Goal: Task Accomplishment & Management: Use online tool/utility

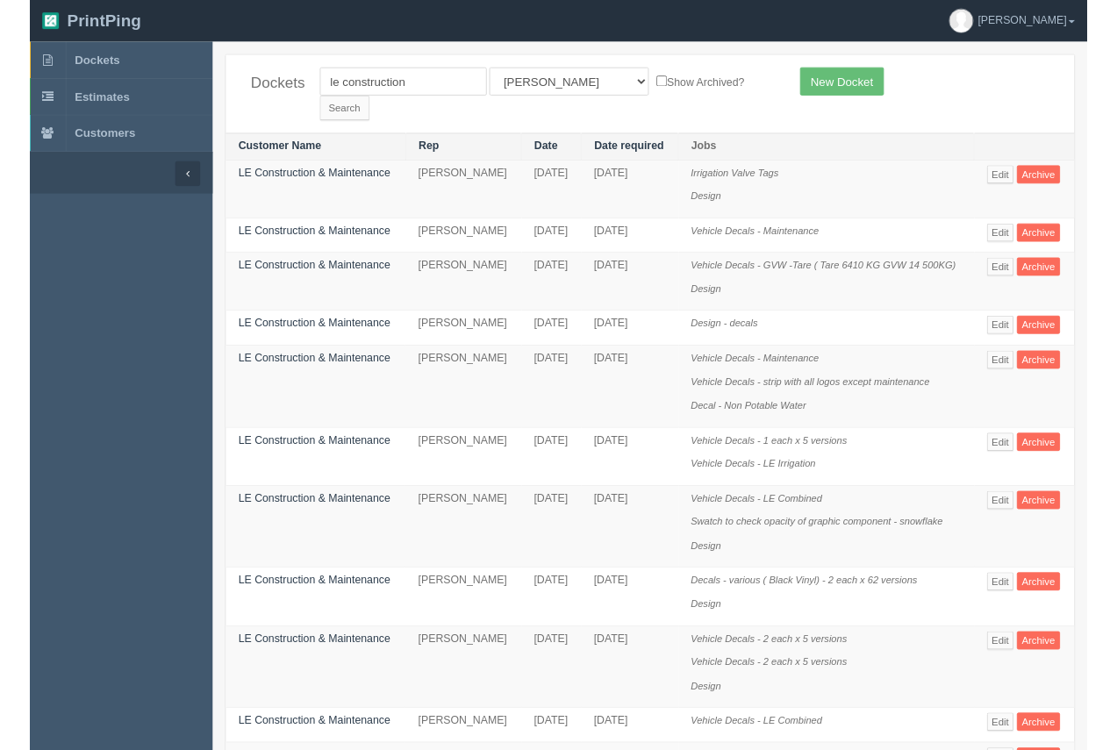
scroll to position [262, 0]
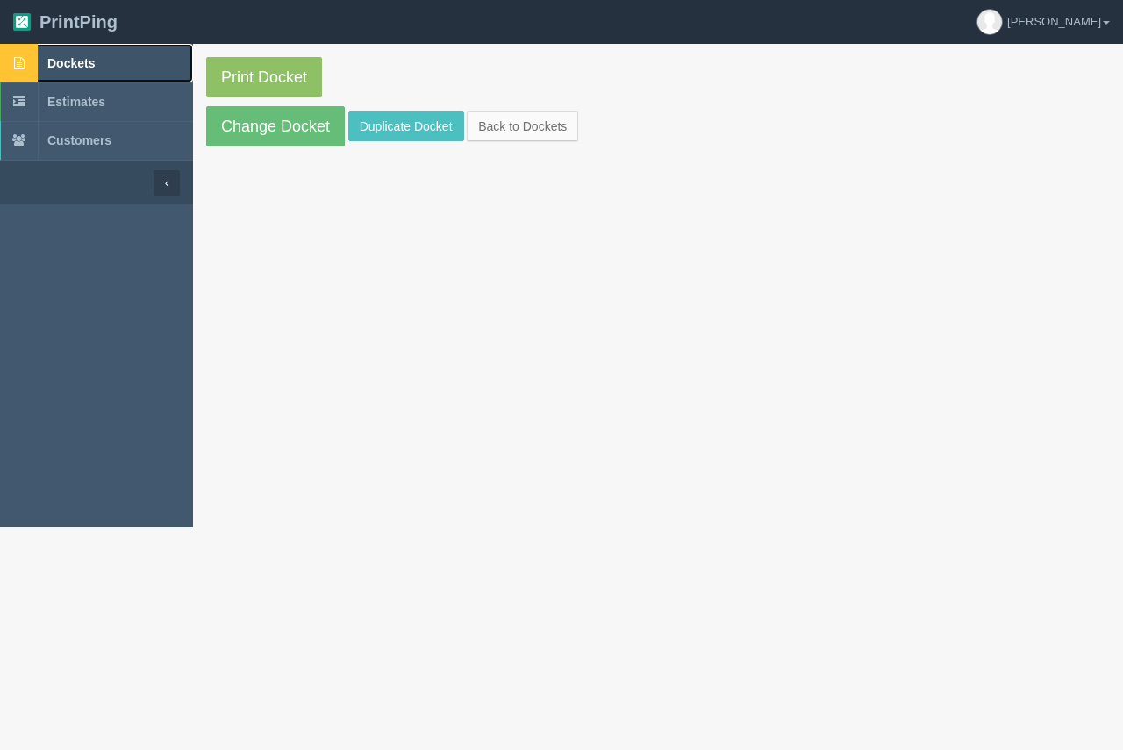
click at [69, 68] on span "Dockets" at bounding box center [70, 63] width 47 height 14
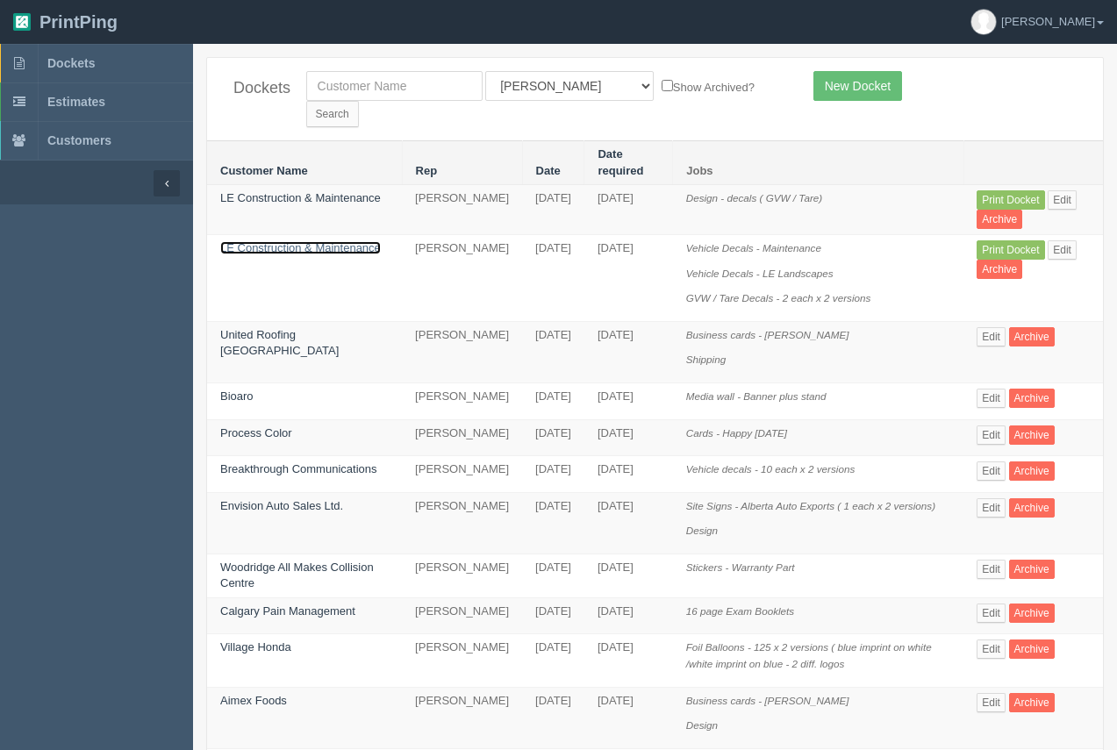
click at [280, 241] on link "LE Construction & Maintenance" at bounding box center [300, 247] width 161 height 13
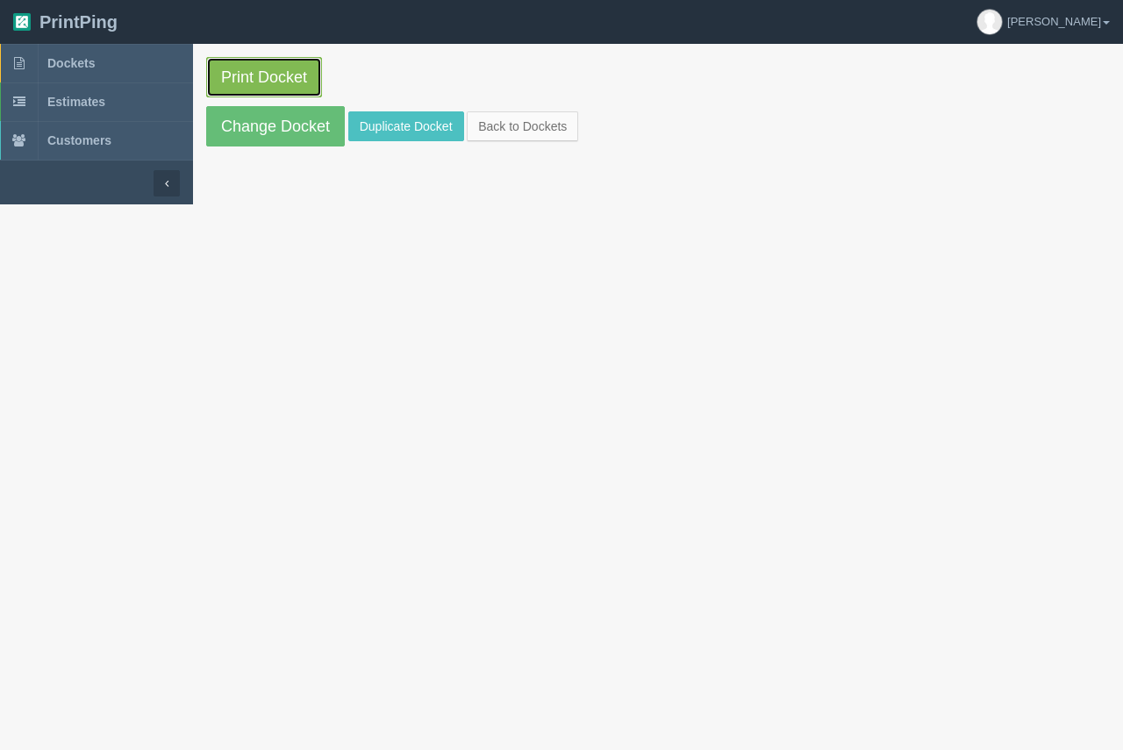
click at [287, 82] on link "Print Docket" at bounding box center [264, 77] width 116 height 40
click at [89, 61] on span "Dockets" at bounding box center [70, 63] width 47 height 14
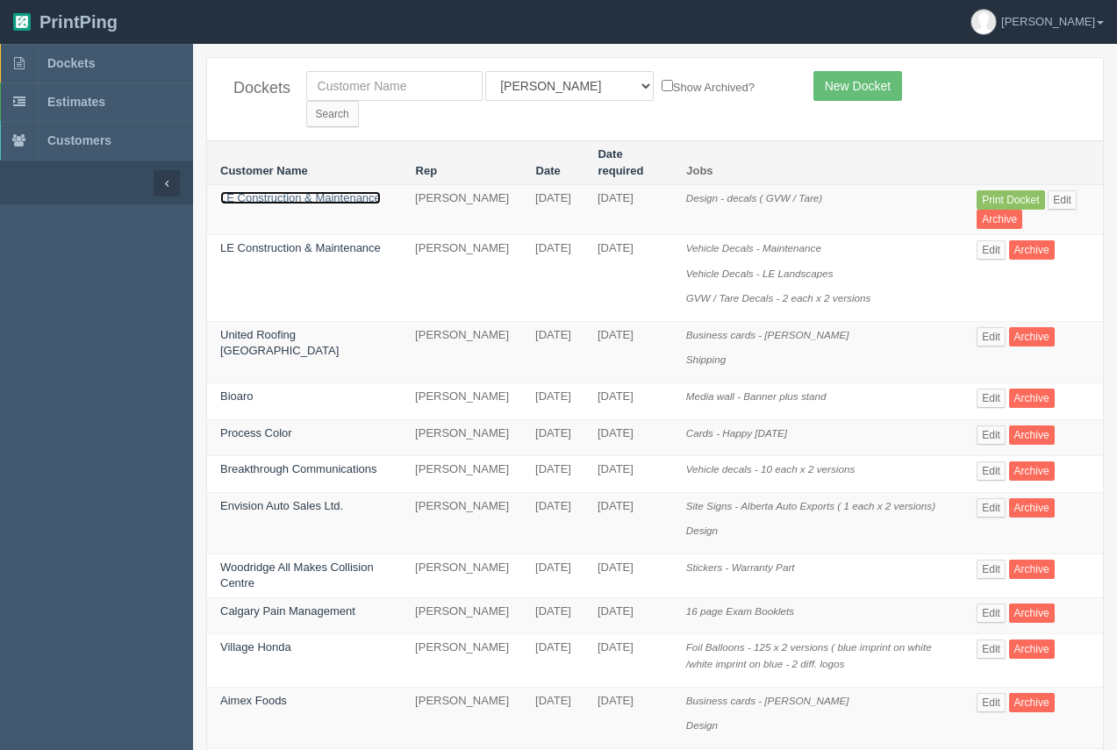
click at [292, 191] on link "LE Construction & Maintenance" at bounding box center [300, 197] width 161 height 13
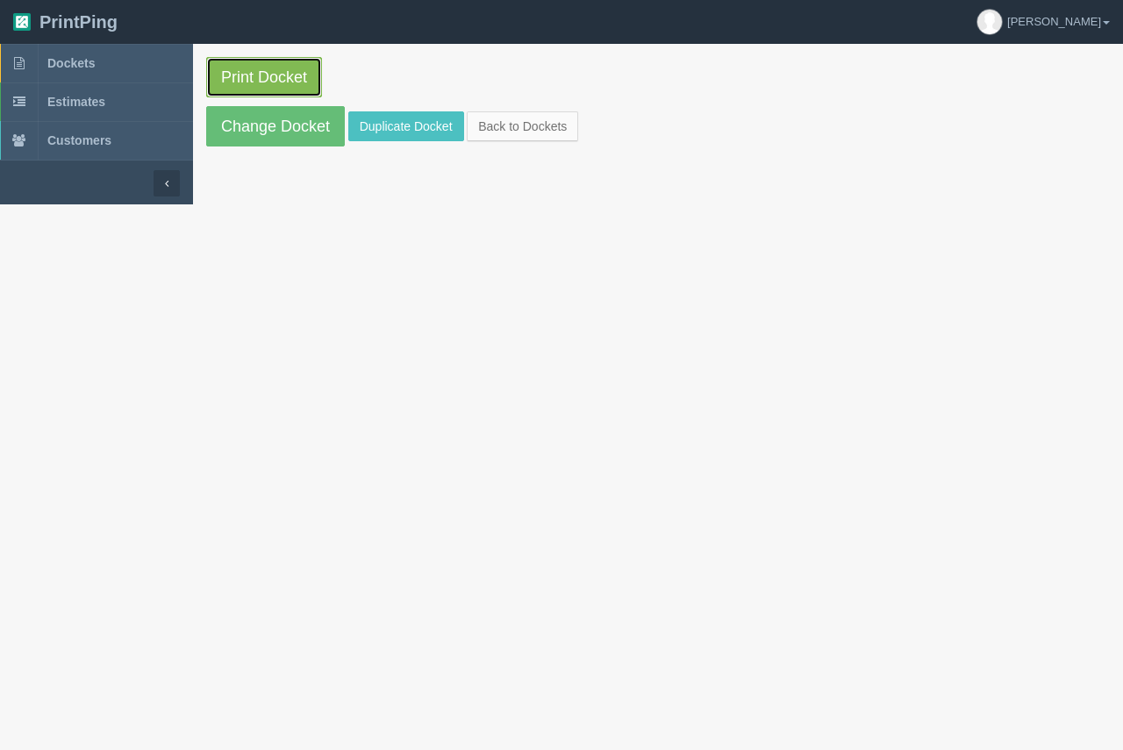
click at [294, 64] on link "Print Docket" at bounding box center [264, 77] width 116 height 40
click at [79, 56] on span "Dockets" at bounding box center [70, 63] width 47 height 14
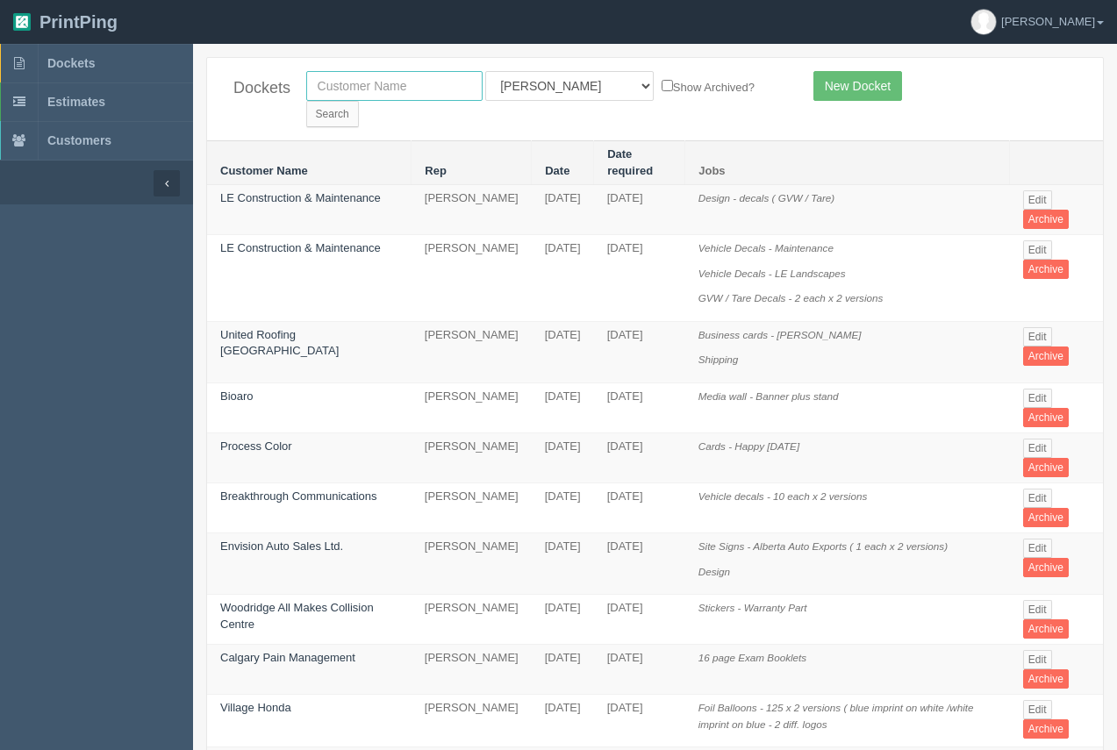
click at [329, 83] on input "text" at bounding box center [394, 86] width 176 height 30
type input "red deer"
click at [359, 101] on input "Search" at bounding box center [332, 114] width 53 height 26
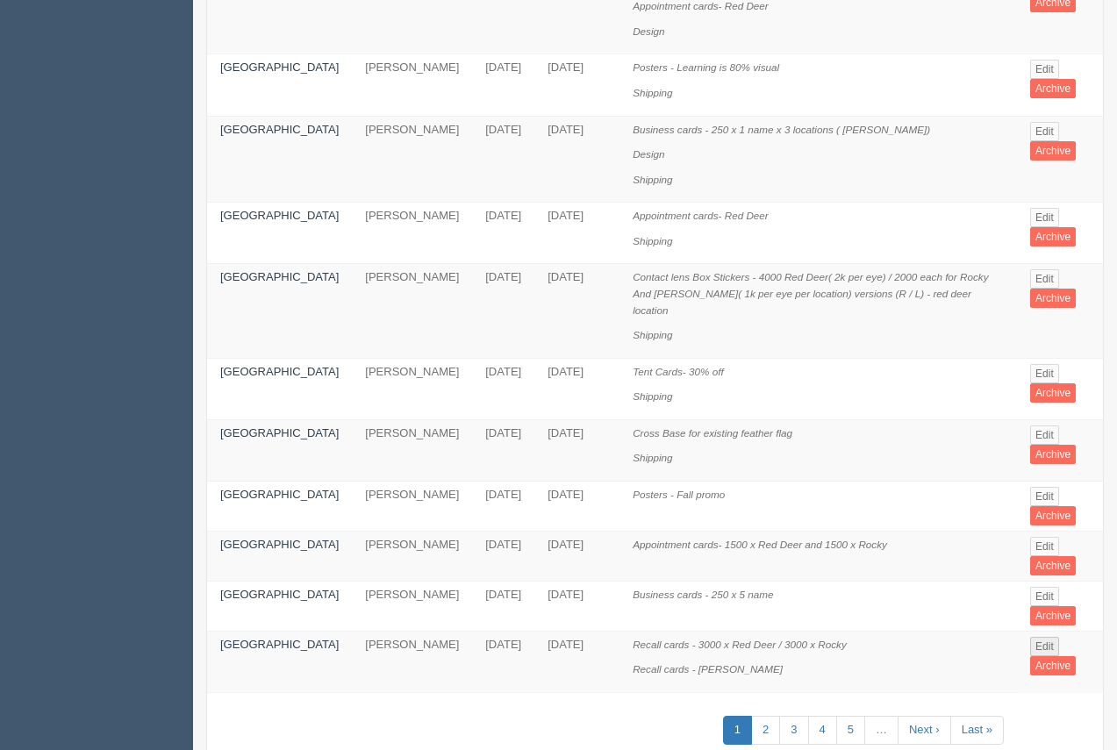
scroll to position [1152, 0]
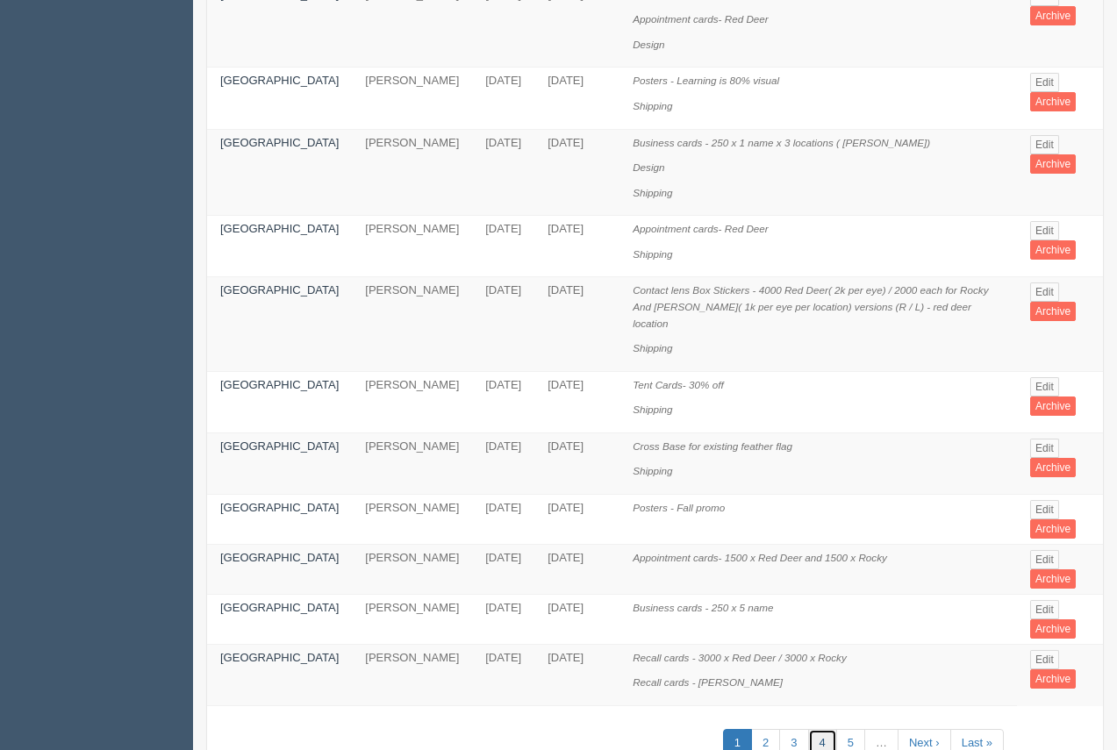
click at [823, 729] on link "4" at bounding box center [822, 743] width 29 height 29
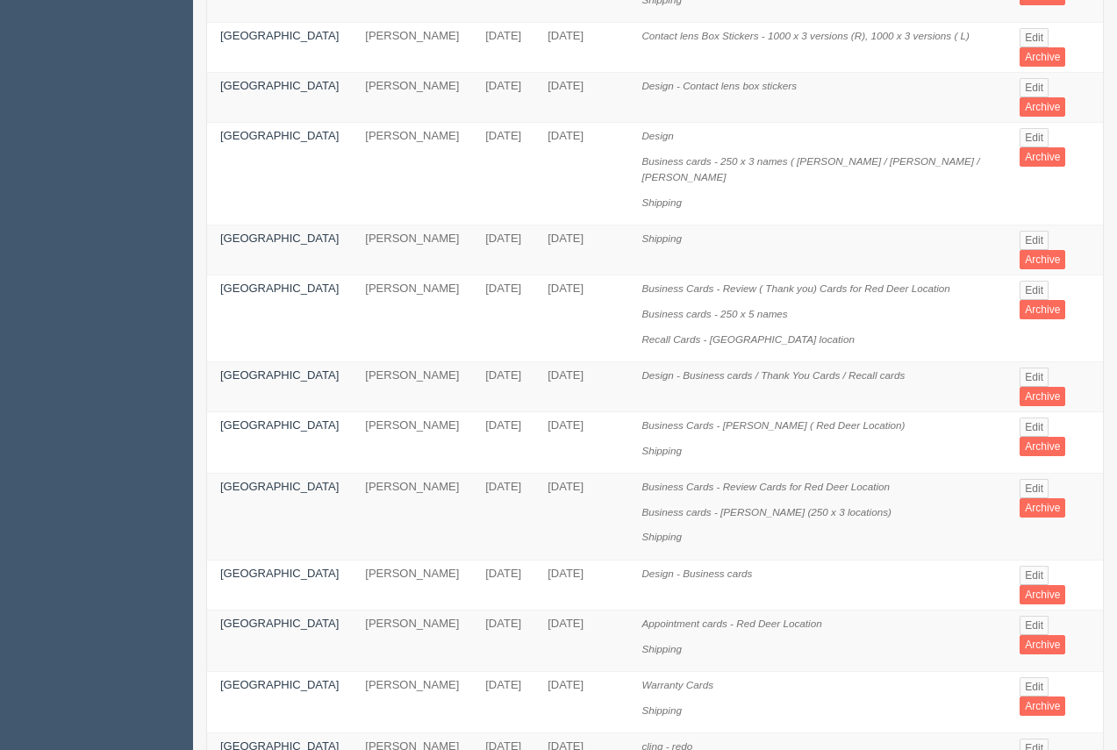
scroll to position [1148, 0]
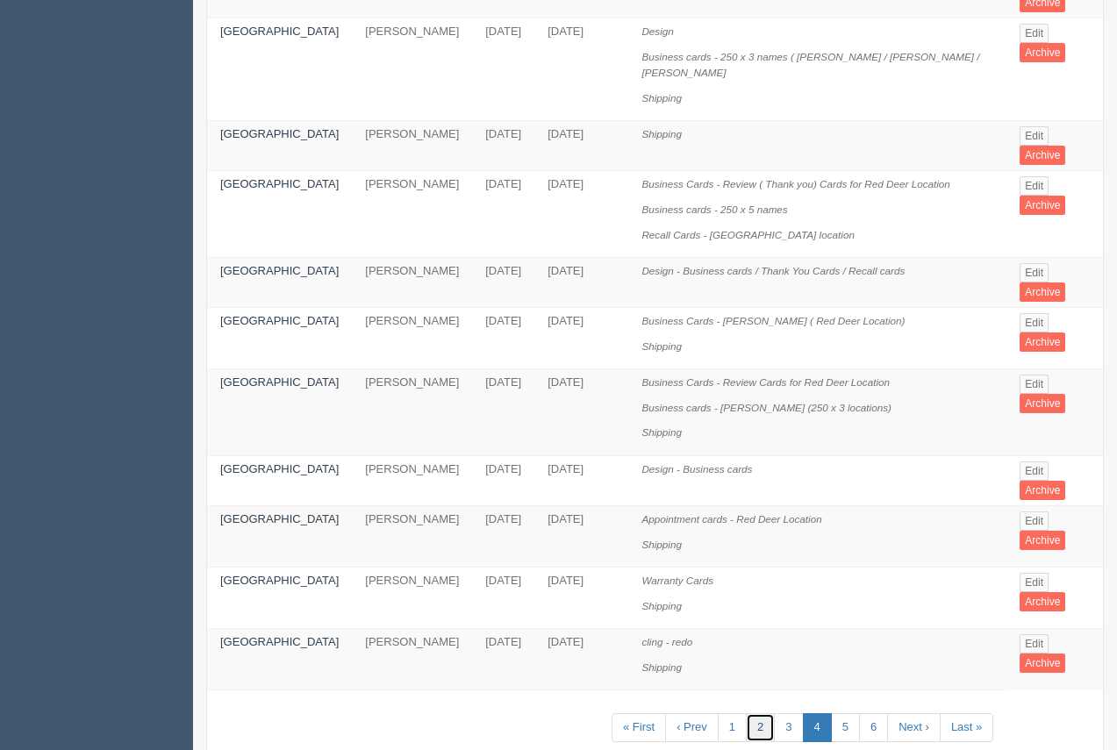
drag, startPoint x: 755, startPoint y: 669, endPoint x: 762, endPoint y: 643, distance: 27.2
click at [755, 713] on link "2" at bounding box center [760, 727] width 29 height 29
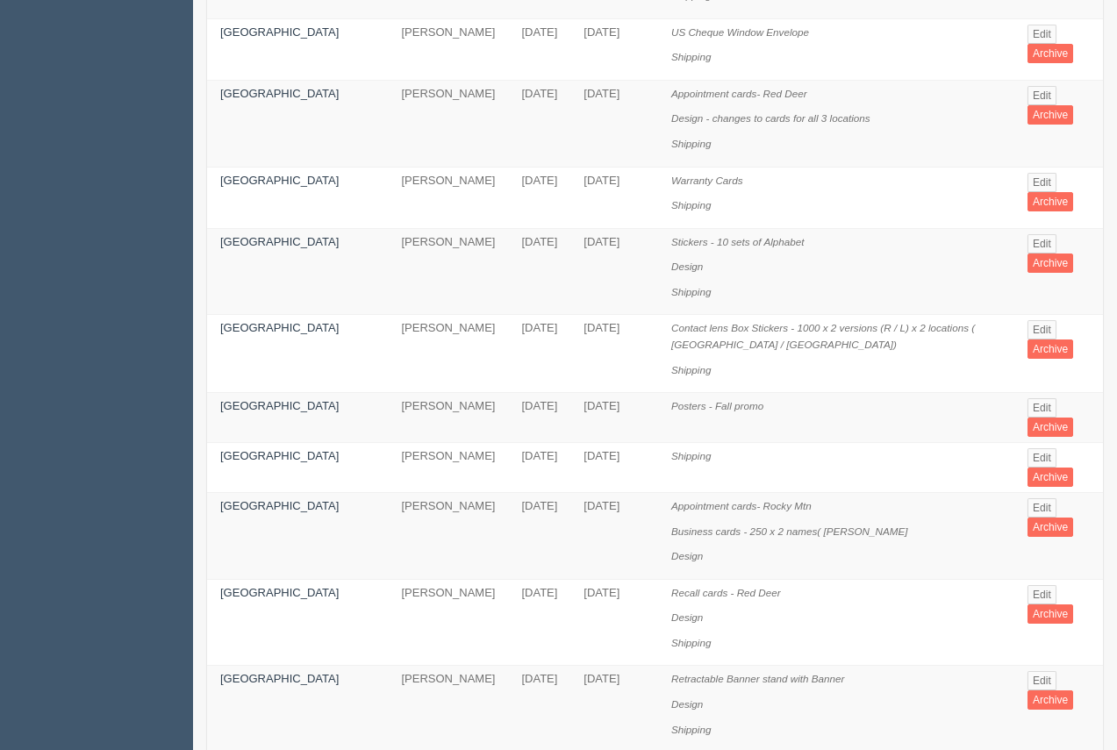
scroll to position [1004, 0]
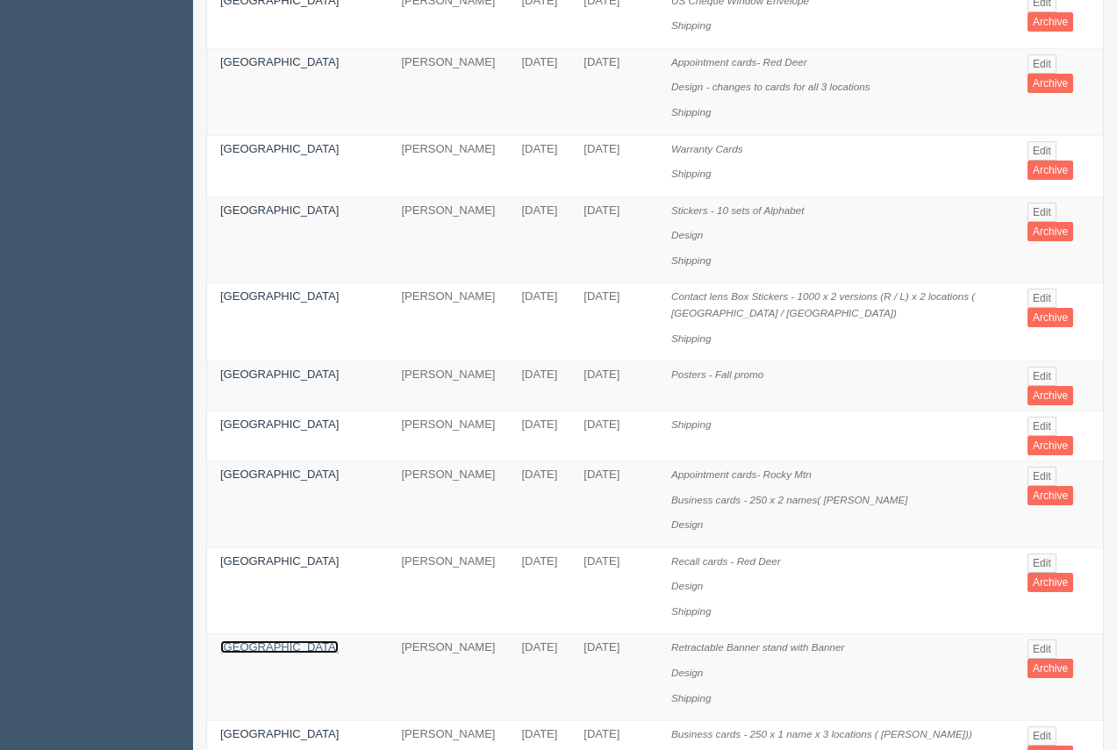
click at [238, 640] on link "Red Deer Eye Center" at bounding box center [279, 646] width 118 height 13
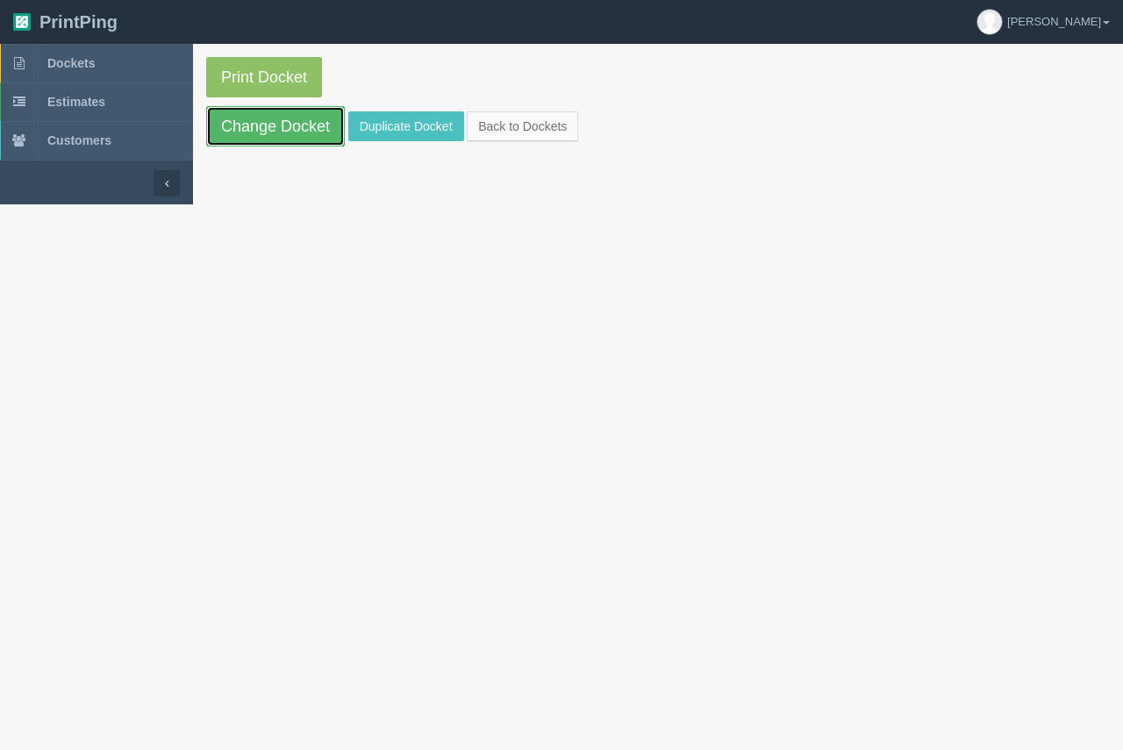
click at [265, 143] on link "Change Docket" at bounding box center [275, 126] width 139 height 40
